Goal: Communication & Community: Answer question/provide support

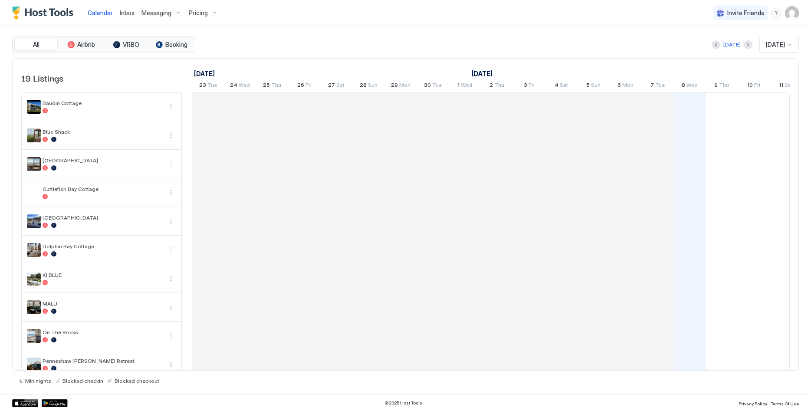
scroll to position [0, 482]
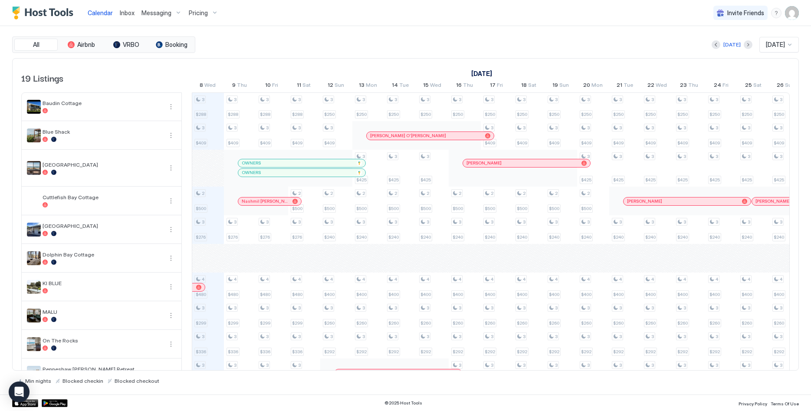
click at [122, 11] on span "Inbox" at bounding box center [127, 12] width 15 height 7
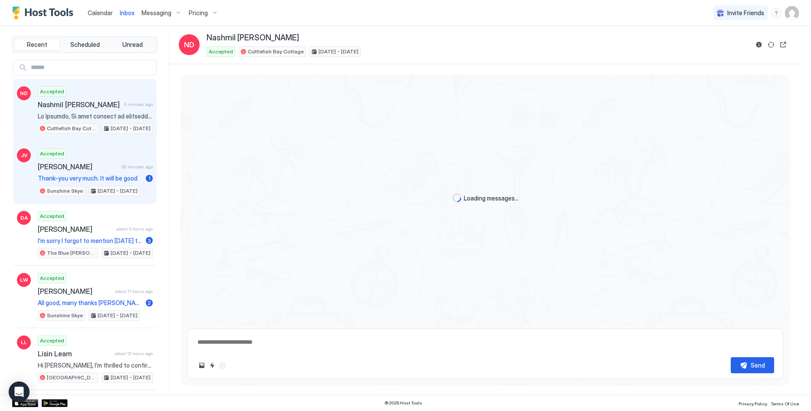
drag, startPoint x: 100, startPoint y: 165, endPoint x: 100, endPoint y: 159, distance: 5.7
click at [100, 165] on span "[PERSON_NAME]" at bounding box center [78, 166] width 80 height 9
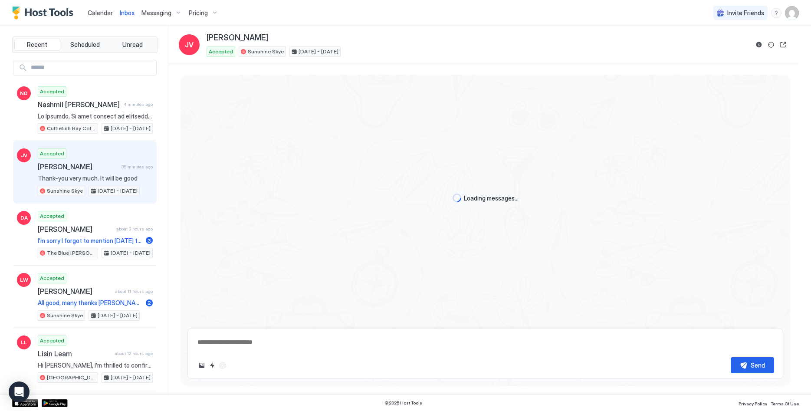
scroll to position [52, 0]
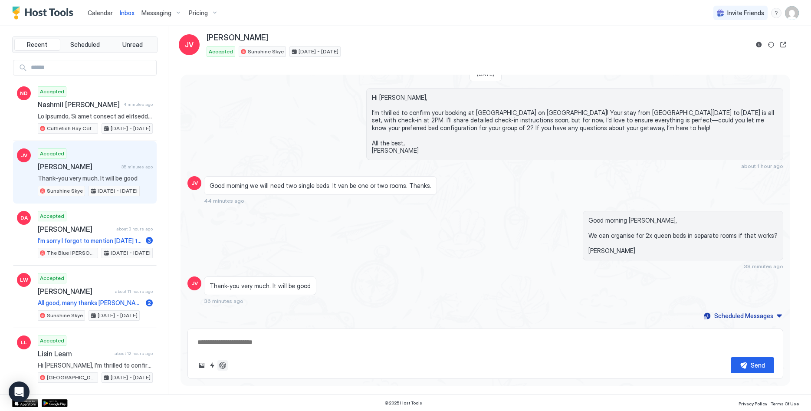
click at [219, 364] on button "ChatGPT Auto Reply" at bounding box center [222, 365] width 10 height 10
type textarea "*"
type textarea "**********"
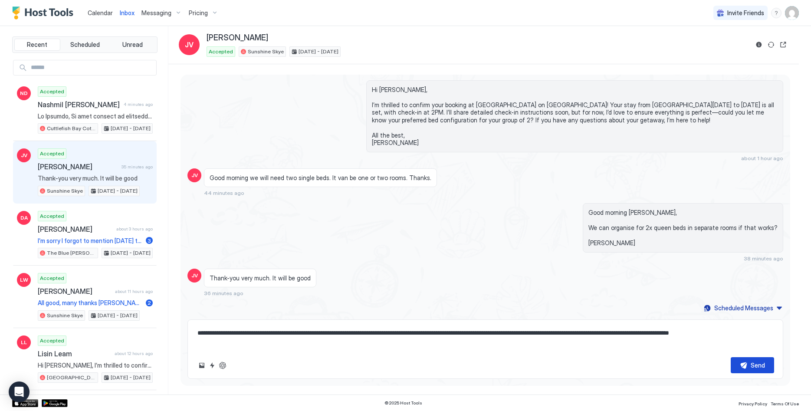
click at [745, 368] on button "Send" at bounding box center [752, 365] width 43 height 16
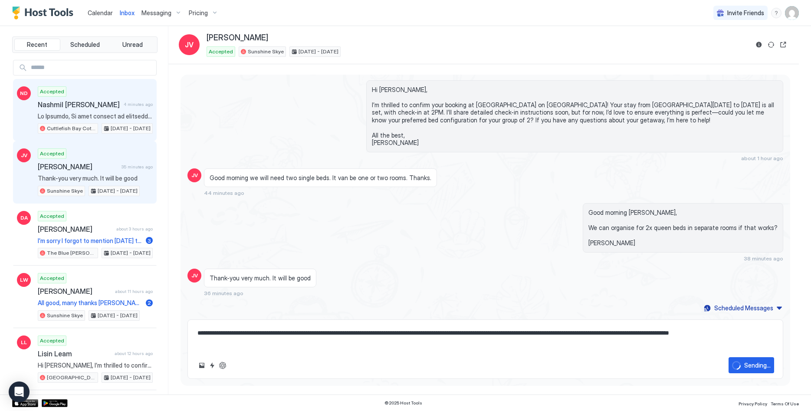
type textarea "*"
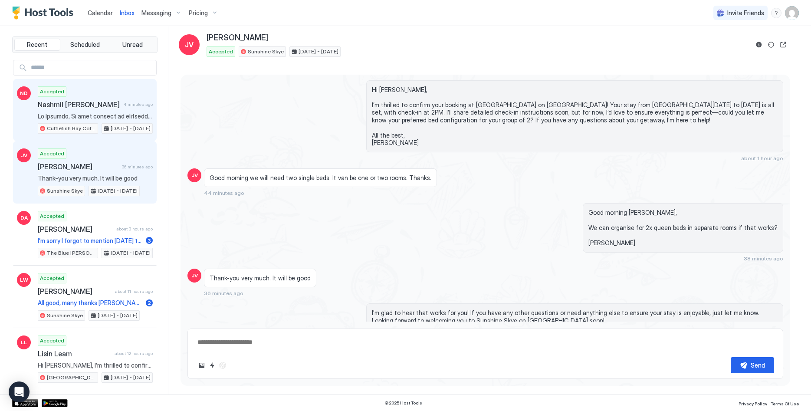
scroll to position [95, 0]
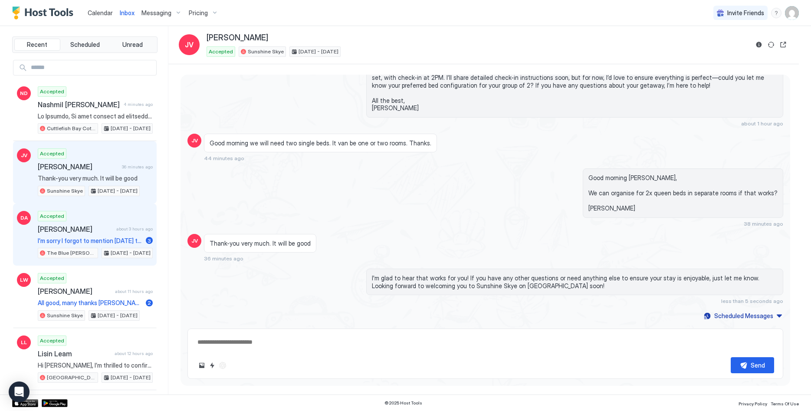
click at [103, 228] on span "[PERSON_NAME]" at bounding box center [75, 229] width 75 height 9
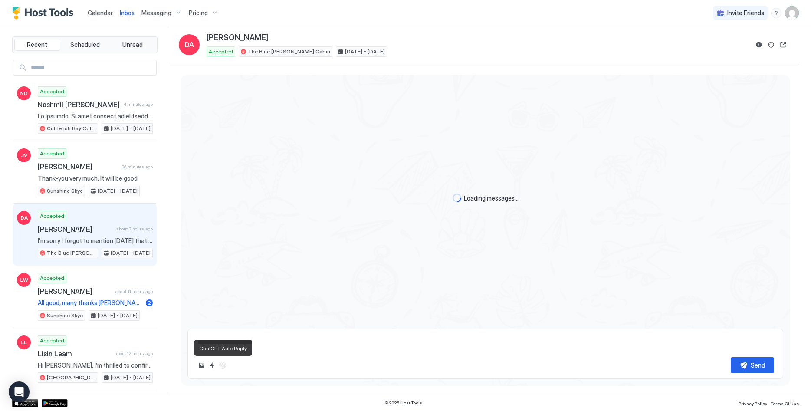
scroll to position [1198, 0]
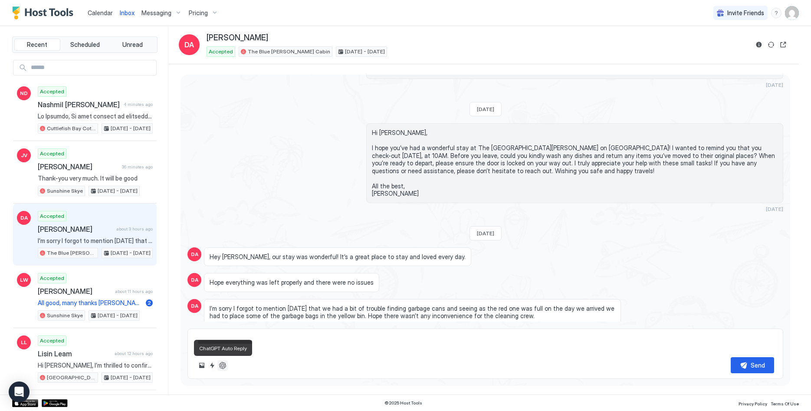
drag, startPoint x: 222, startPoint y: 368, endPoint x: 231, endPoint y: 371, distance: 9.3
click at [231, 371] on div "Send" at bounding box center [486, 365] width 578 height 16
click at [224, 363] on button "ChatGPT Auto Reply" at bounding box center [222, 365] width 10 height 10
type textarea "*"
type textarea "**********"
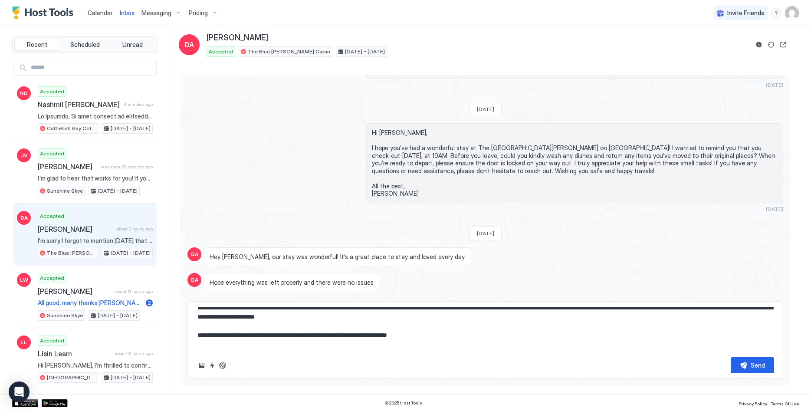
scroll to position [39, 0]
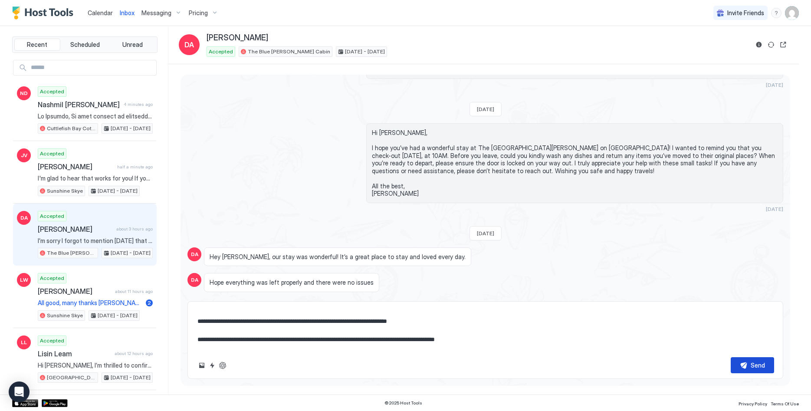
click at [739, 364] on button "Send" at bounding box center [752, 365] width 43 height 16
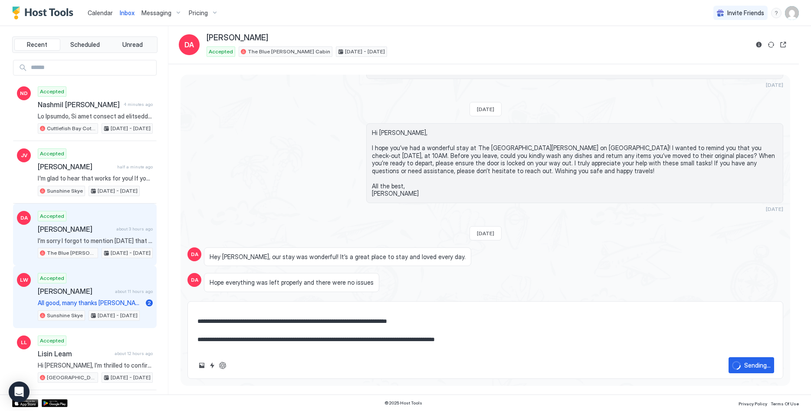
type textarea "*"
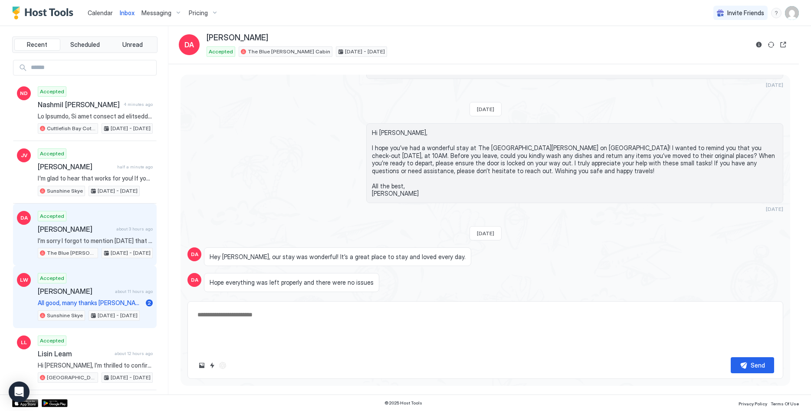
scroll to position [0, 0]
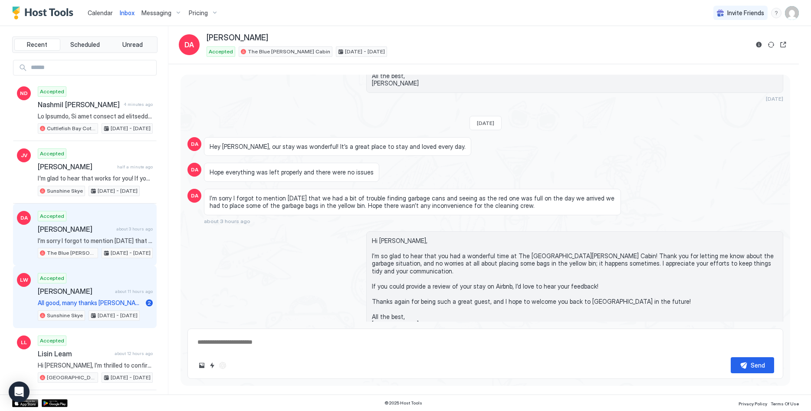
click at [90, 295] on span "[PERSON_NAME]" at bounding box center [75, 291] width 74 height 9
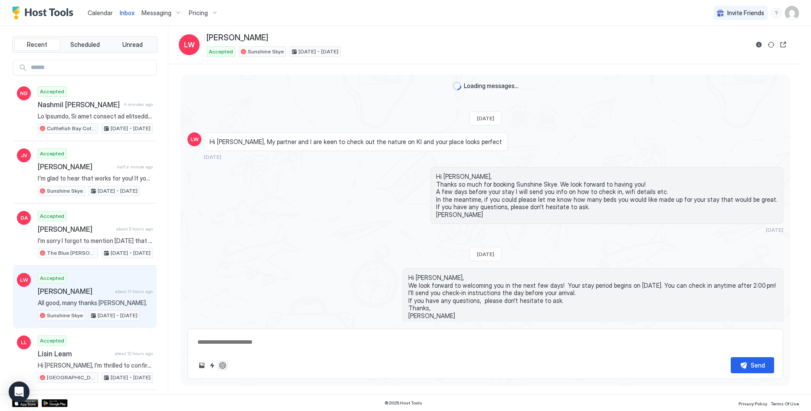
scroll to position [1154, 0]
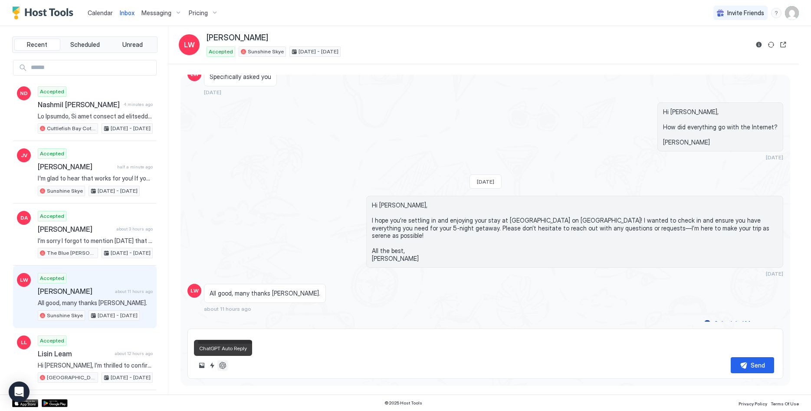
click at [222, 367] on button "ChatGPT Auto Reply" at bounding box center [222, 365] width 10 height 10
type textarea "*"
type textarea "**********"
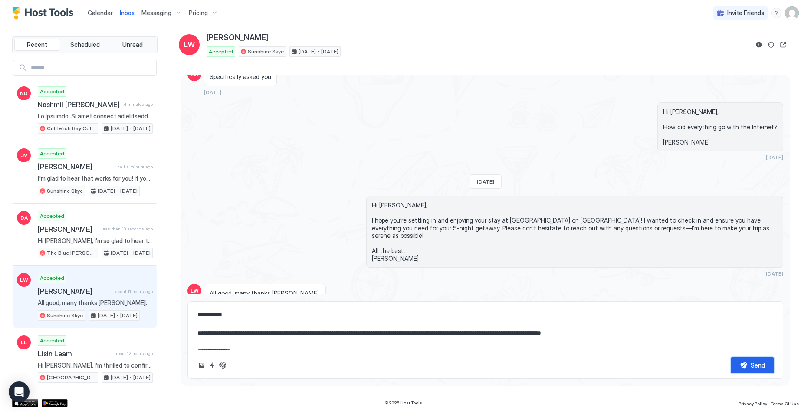
click at [762, 367] on div "Send" at bounding box center [758, 365] width 14 height 9
type textarea "*"
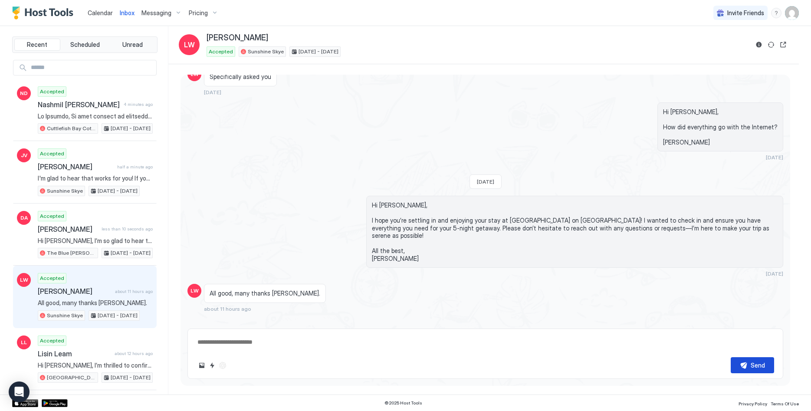
scroll to position [1255, 0]
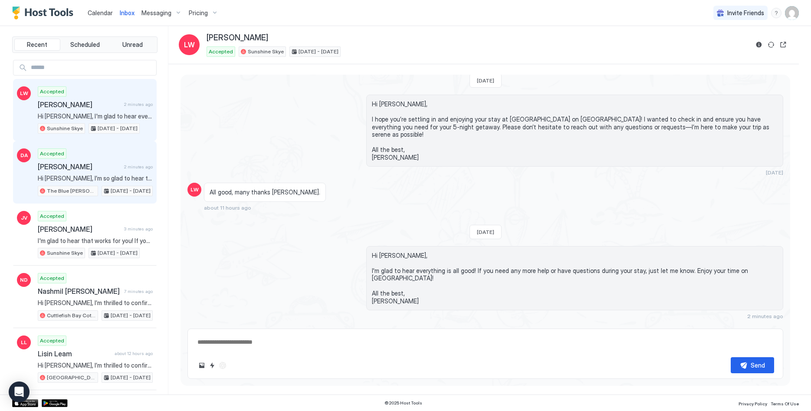
click at [87, 173] on div "Accepted [PERSON_NAME] 2 minutes ago Hi [PERSON_NAME], I’m so glad to hear that…" at bounding box center [95, 172] width 115 height 48
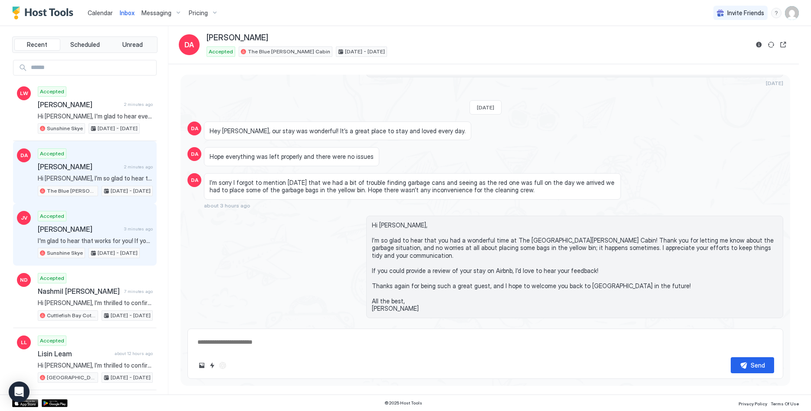
click at [112, 231] on span "[PERSON_NAME]" at bounding box center [79, 229] width 83 height 9
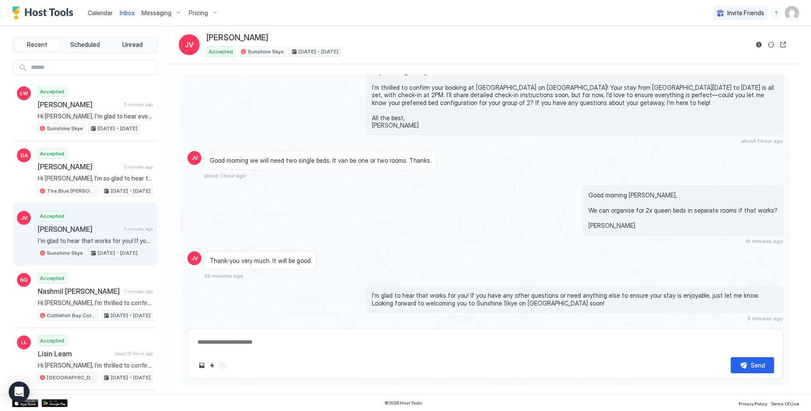
scroll to position [95, 0]
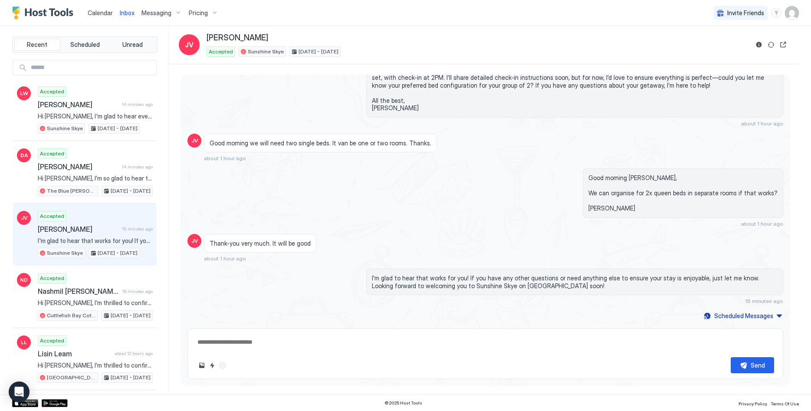
type textarea "*"
click at [102, 18] on div "Calendar" at bounding box center [100, 13] width 32 height 16
click at [102, 9] on link "Calendar" at bounding box center [100, 12] width 25 height 9
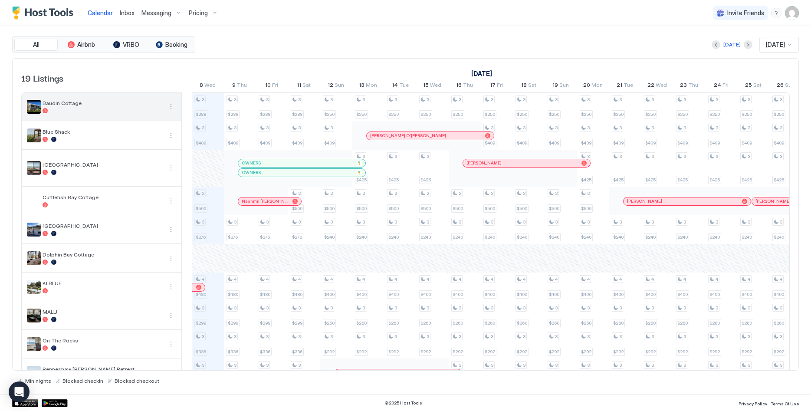
click at [120, 104] on span "Baudin Cottage" at bounding box center [103, 103] width 120 height 7
